Goal: Transaction & Acquisition: Purchase product/service

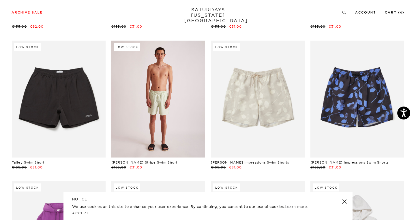
scroll to position [2160, 0]
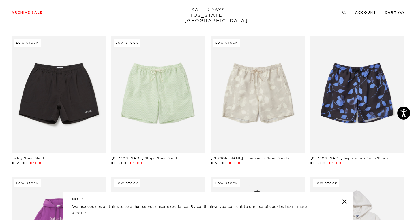
click at [346, 201] on link at bounding box center [344, 202] width 8 height 8
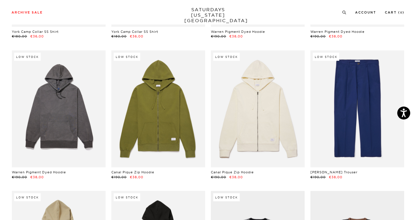
scroll to position [3276, 0]
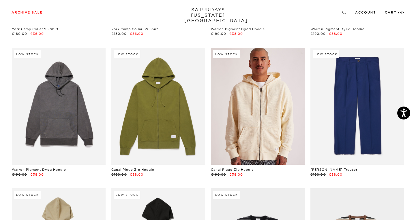
click at [254, 121] on link at bounding box center [258, 106] width 94 height 117
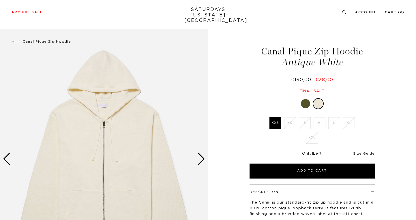
scroll to position [5, 0]
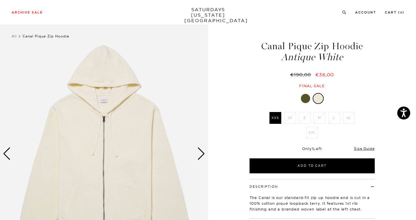
click at [304, 94] on div at bounding box center [305, 98] width 9 height 9
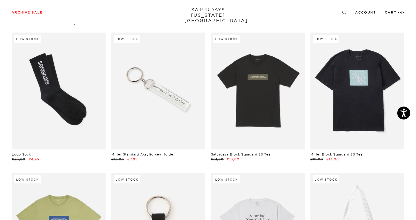
scroll to position [41, 0]
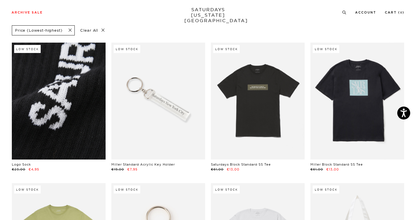
click at [101, 128] on link at bounding box center [59, 101] width 94 height 117
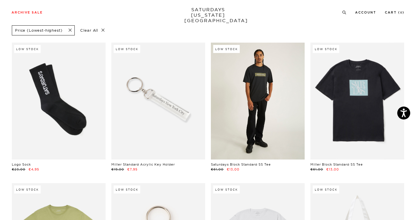
scroll to position [40, 0]
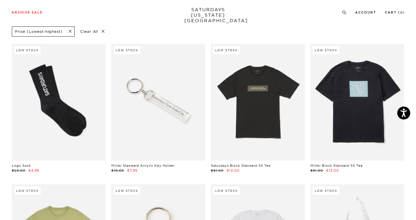
click at [70, 32] on span at bounding box center [68, 31] width 12 height 5
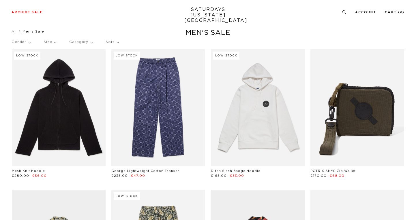
scroll to position [11, 0]
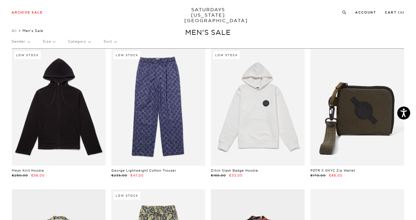
click at [49, 44] on p "Size" at bounding box center [49, 41] width 12 height 13
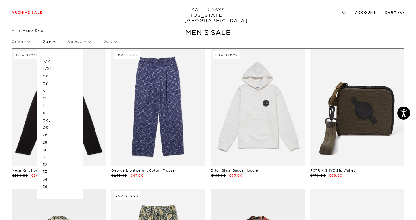
click at [45, 96] on p "M" at bounding box center [60, 99] width 35 height 8
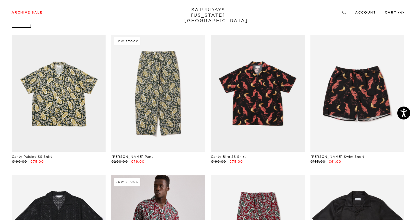
scroll to position [0, 1]
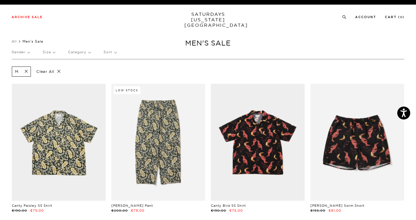
click at [50, 54] on p "Size" at bounding box center [49, 52] width 12 height 13
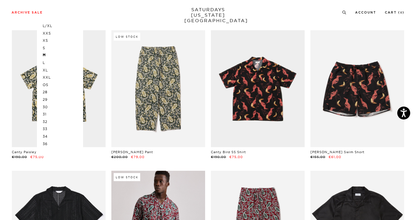
scroll to position [57, 1]
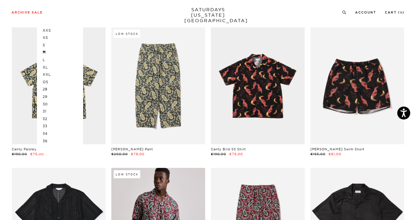
click at [49, 105] on p "30" at bounding box center [60, 105] width 35 height 8
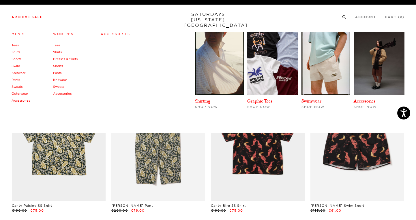
click at [28, 19] on link "Archive Sale" at bounding box center [27, 17] width 31 height 3
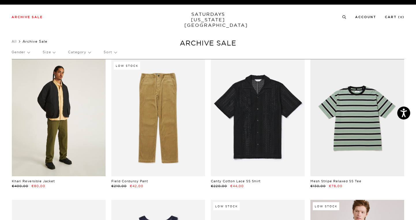
click at [67, 120] on link at bounding box center [59, 117] width 94 height 117
